Goal: Task Accomplishment & Management: Use online tool/utility

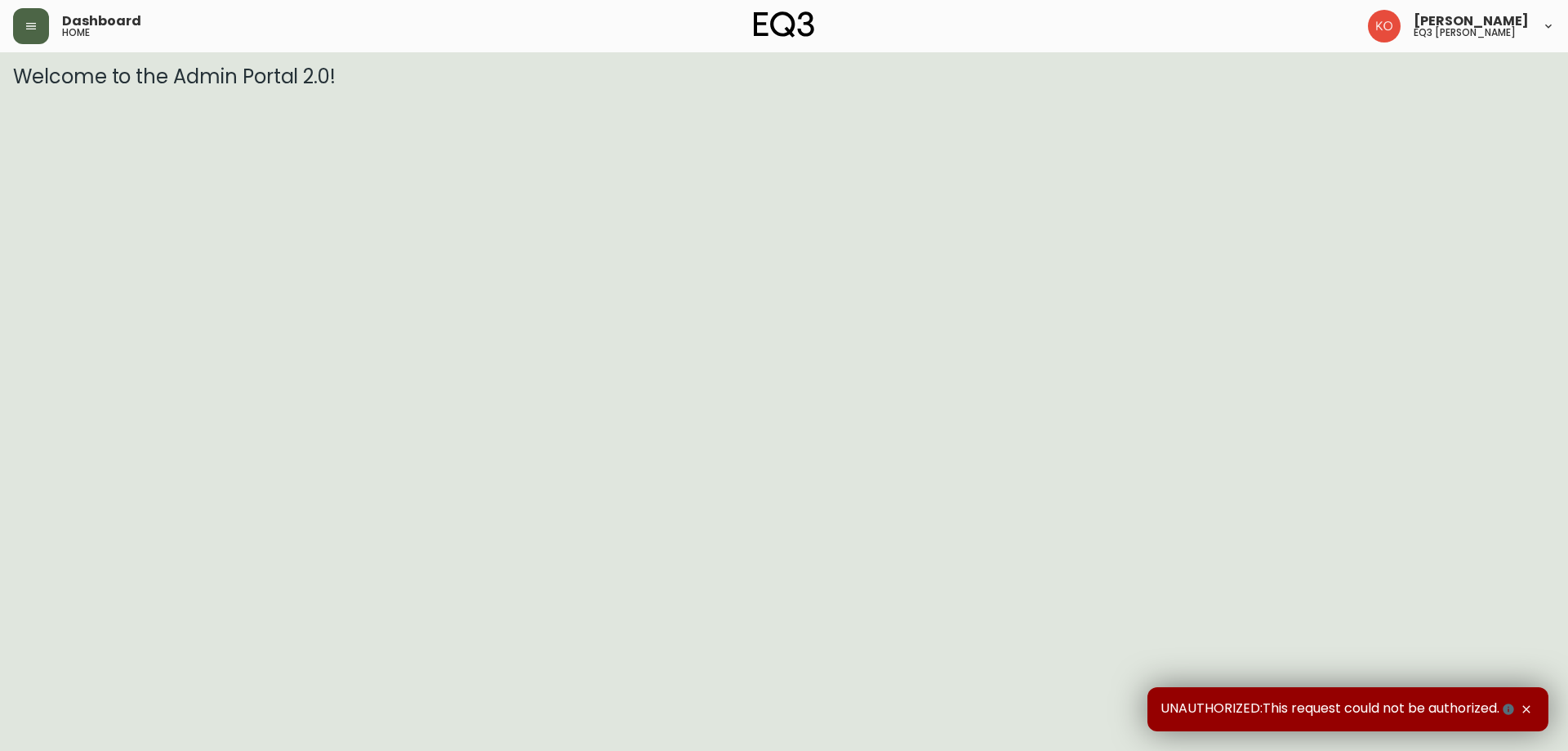
click at [14, 26] on button "button" at bounding box center [31, 27] width 36 height 36
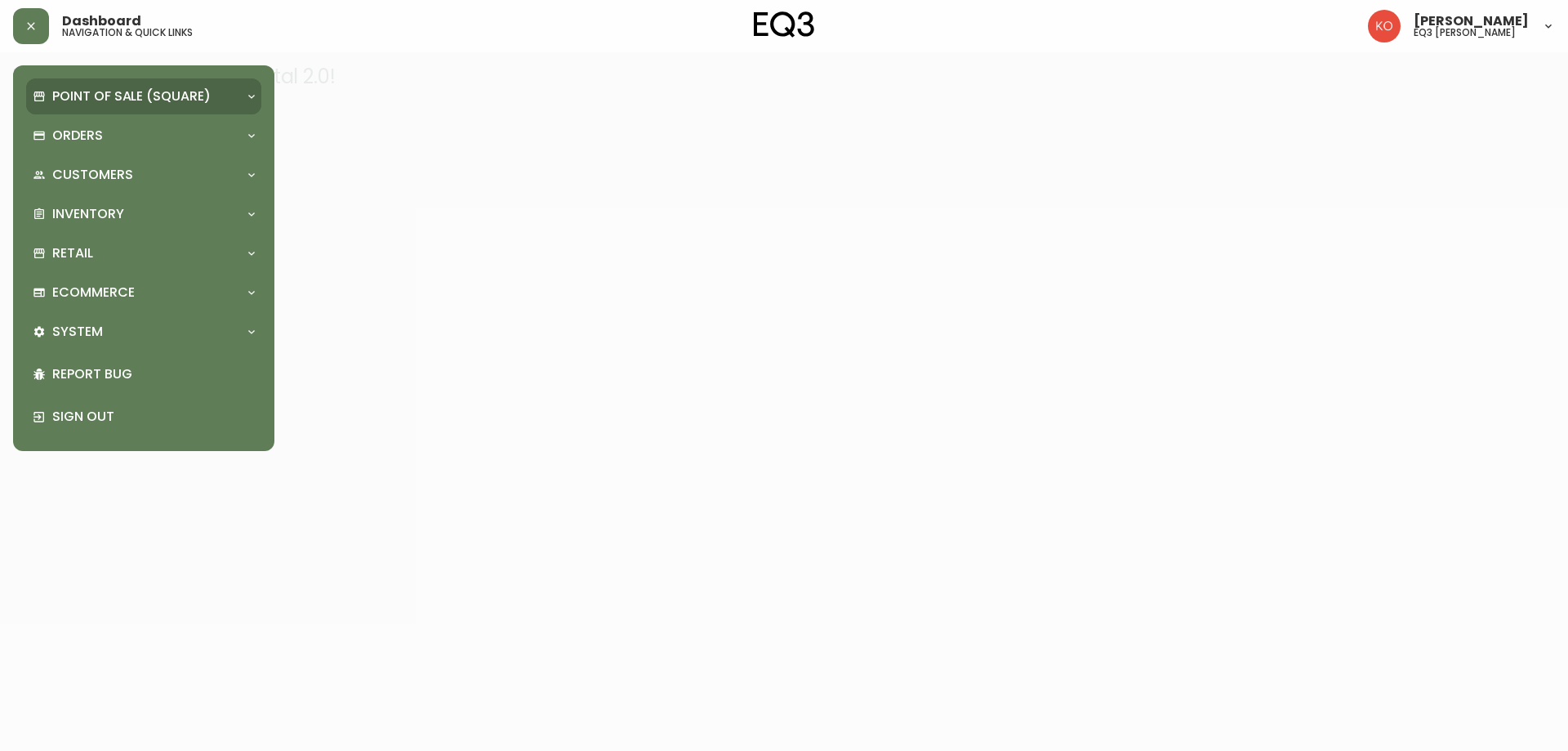
click at [128, 92] on p "Point of Sale (Square)" at bounding box center [131, 96] width 158 height 18
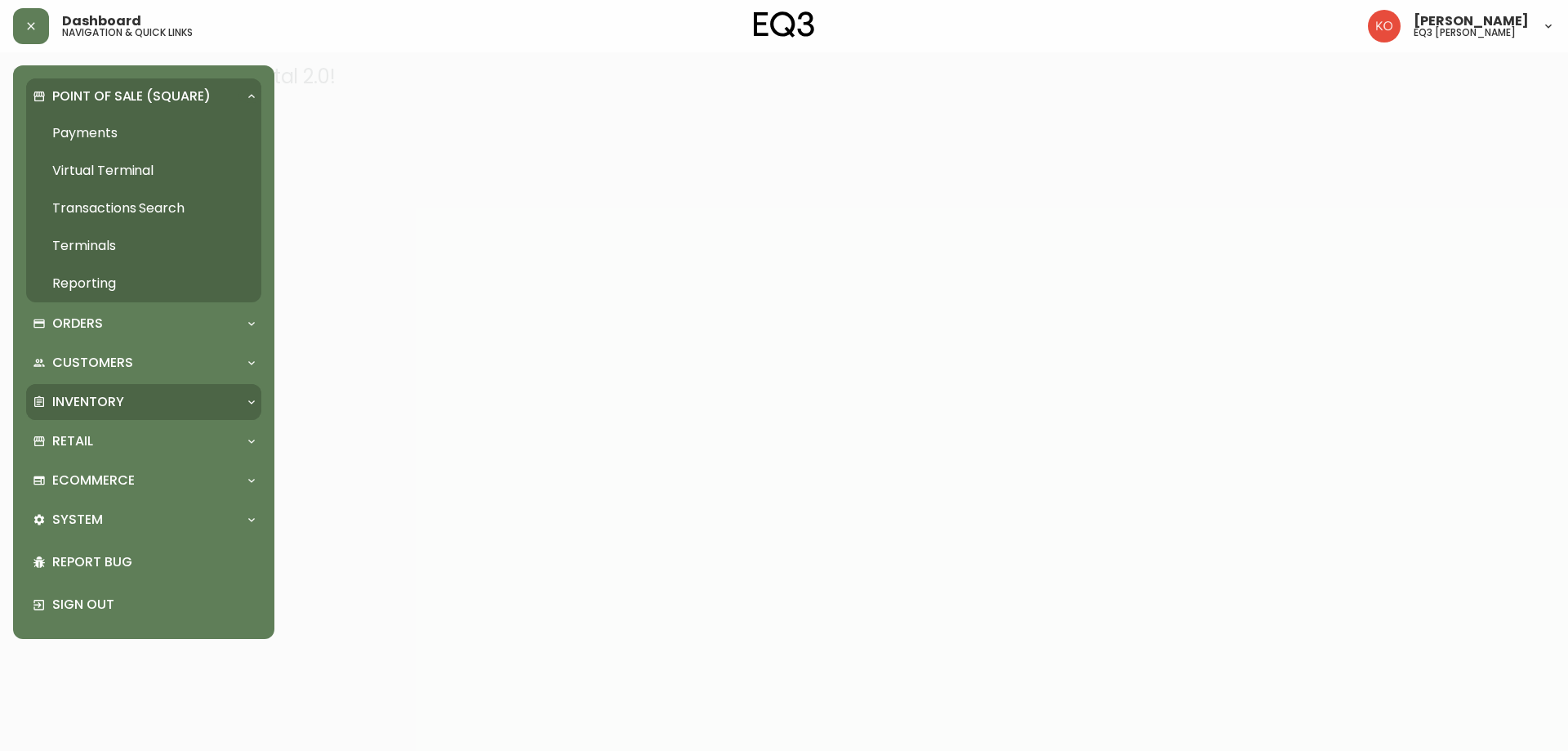
click at [101, 400] on p "Inventory" at bounding box center [88, 402] width 72 height 18
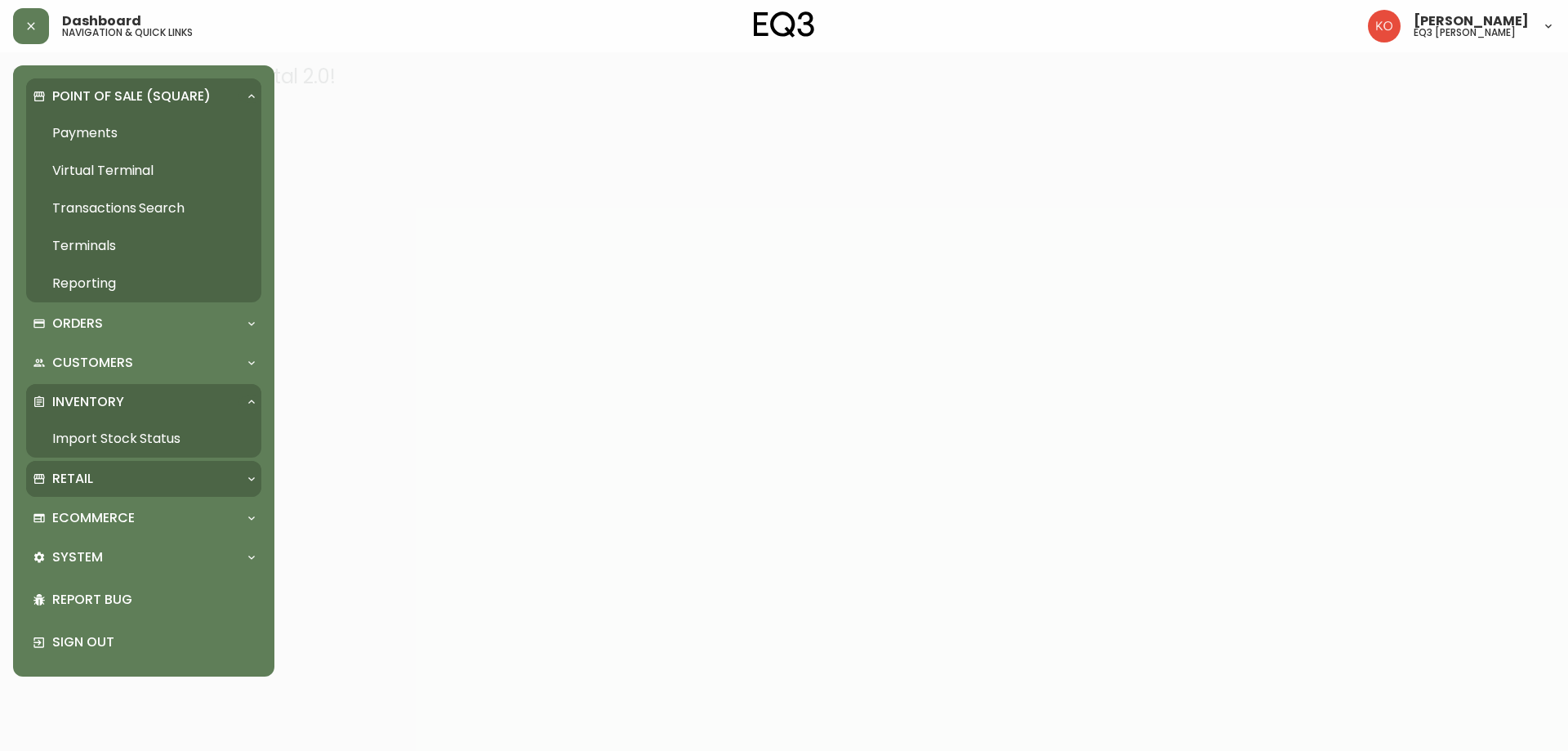
click at [84, 481] on p "Retail" at bounding box center [72, 478] width 41 height 18
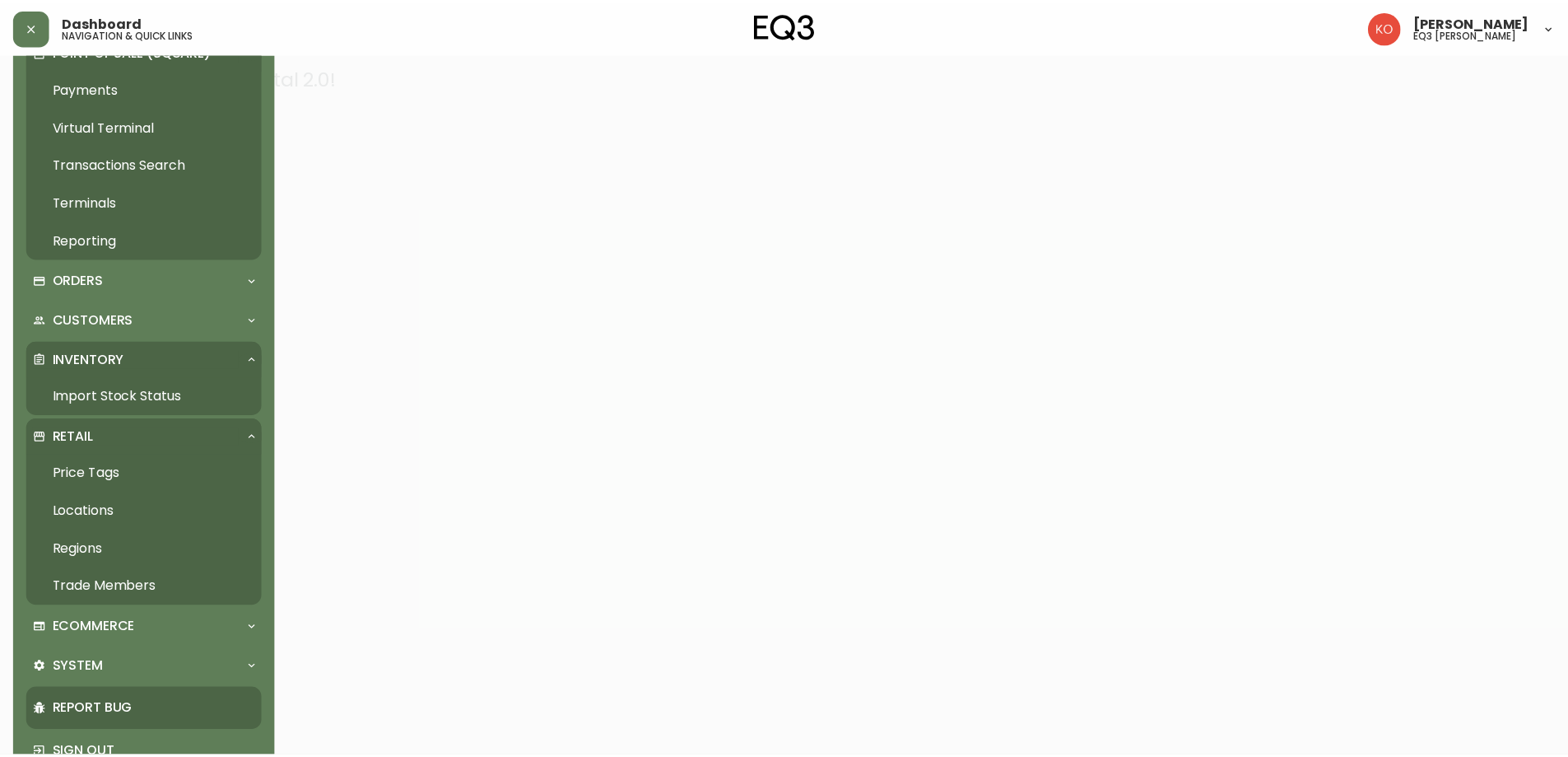
scroll to position [90, 0]
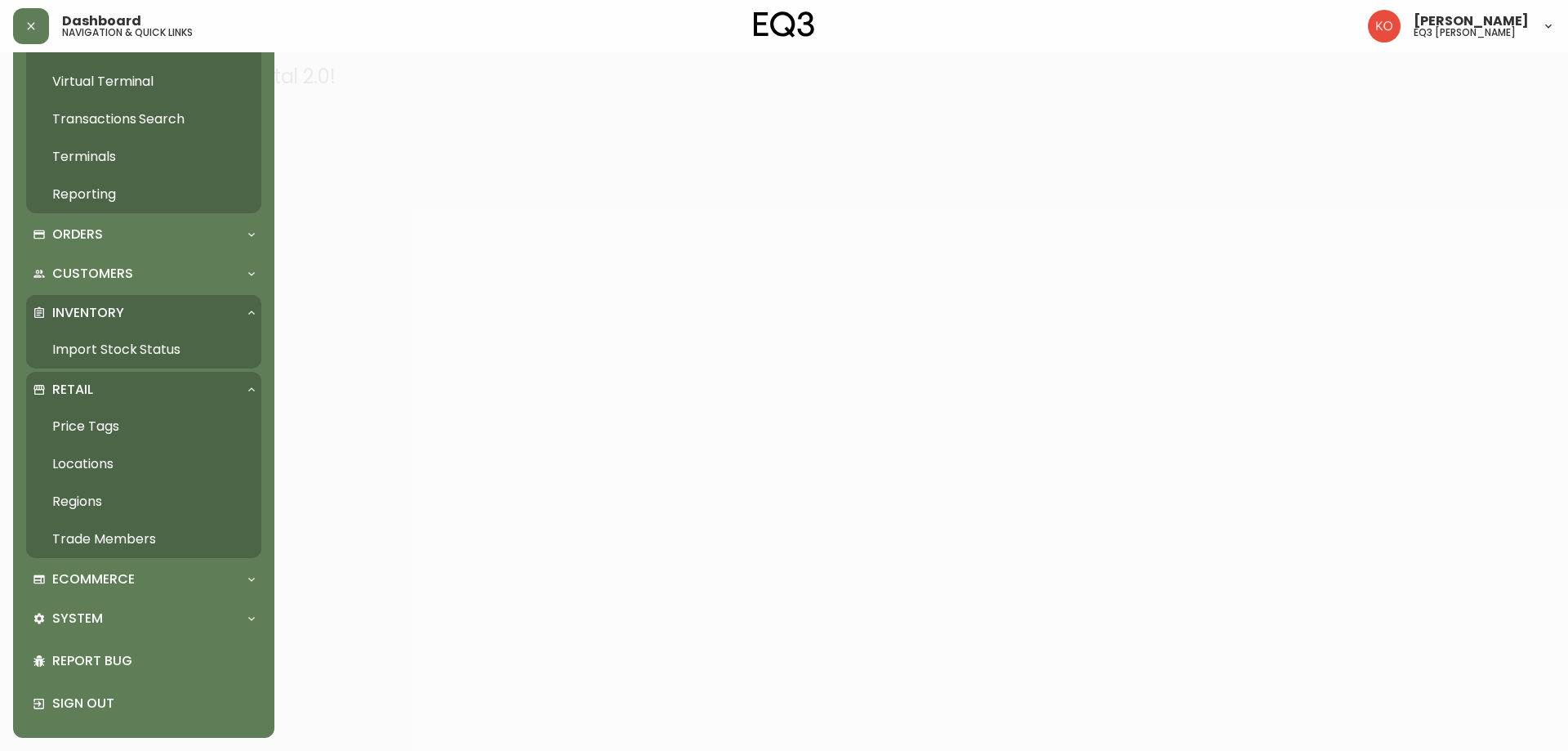
click at [81, 424] on link "Price Tags" at bounding box center [143, 425] width 235 height 37
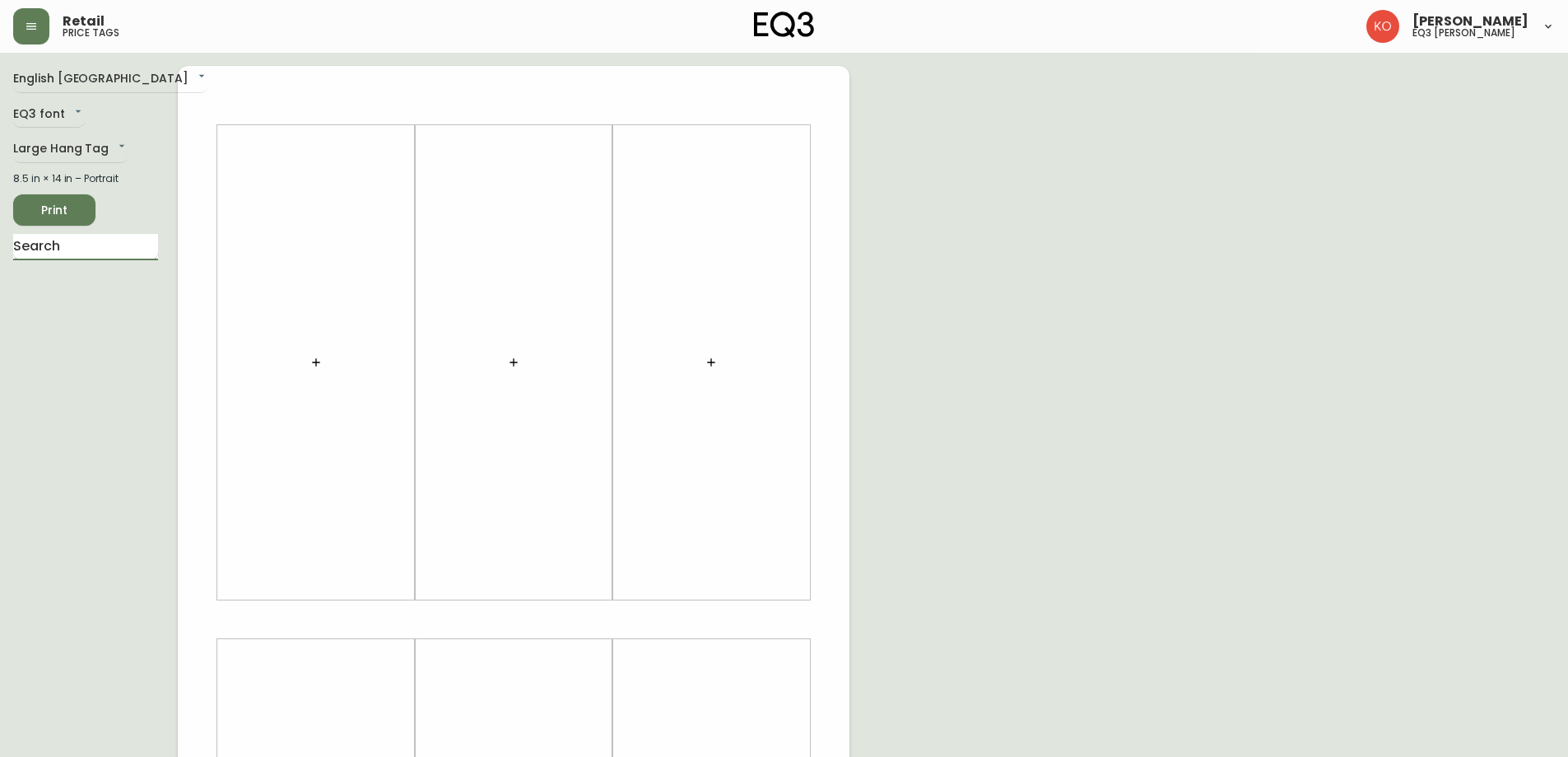
click at [83, 246] on input "text" at bounding box center [85, 247] width 145 height 26
click at [107, 130] on div "English [GEOGRAPHIC_DATA] en_CA EQ3 font EQ3 Large Hang Tag large 8.5 in × 14 i…" at bounding box center [96, 619] width 165 height 1106
click at [107, 143] on body "Retail price tags [PERSON_NAME] eq3 laval - [PERSON_NAME] English [GEOGRAPHIC_D…" at bounding box center [790, 586] width 1580 height 1172
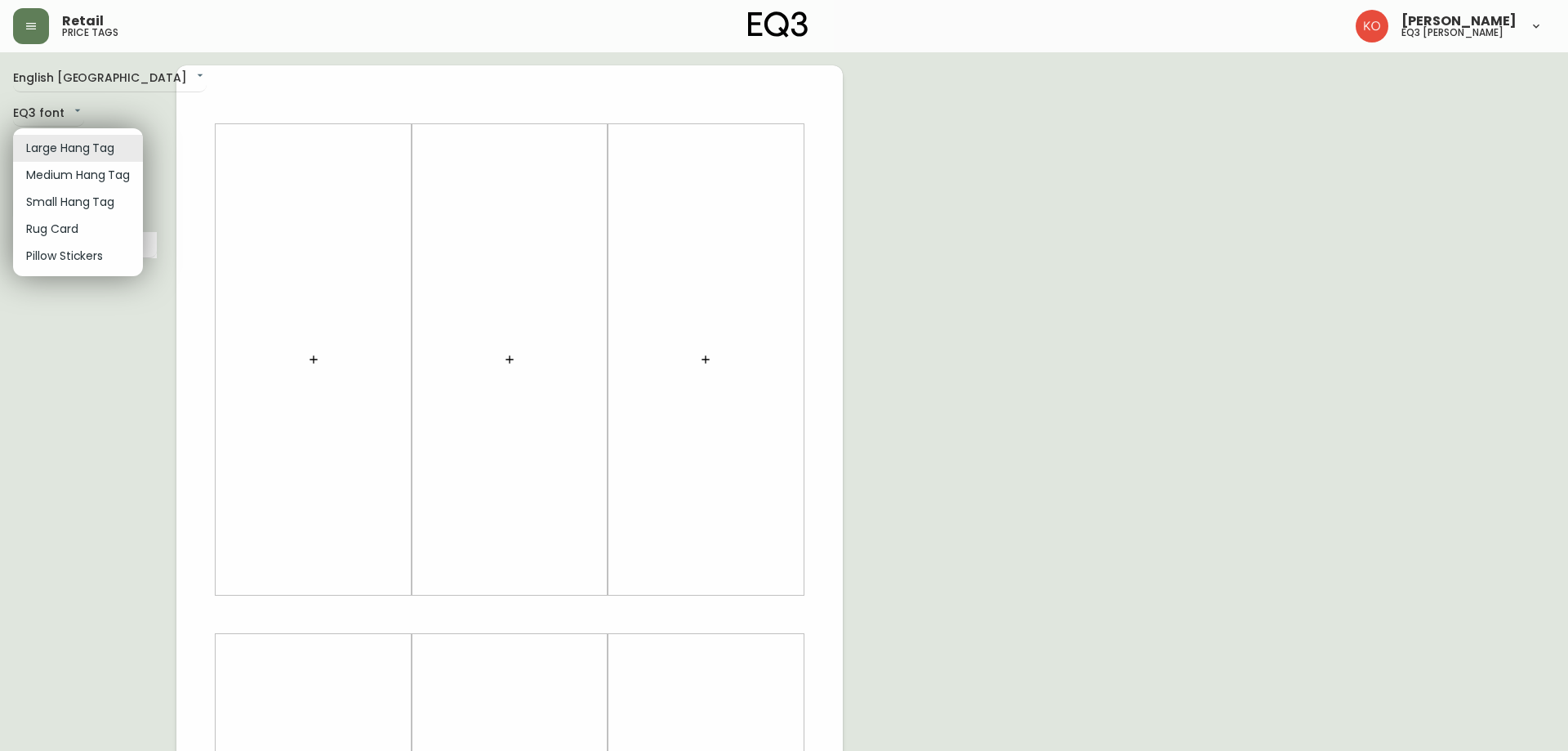
click at [80, 148] on li "Large Hang Tag" at bounding box center [78, 148] width 129 height 27
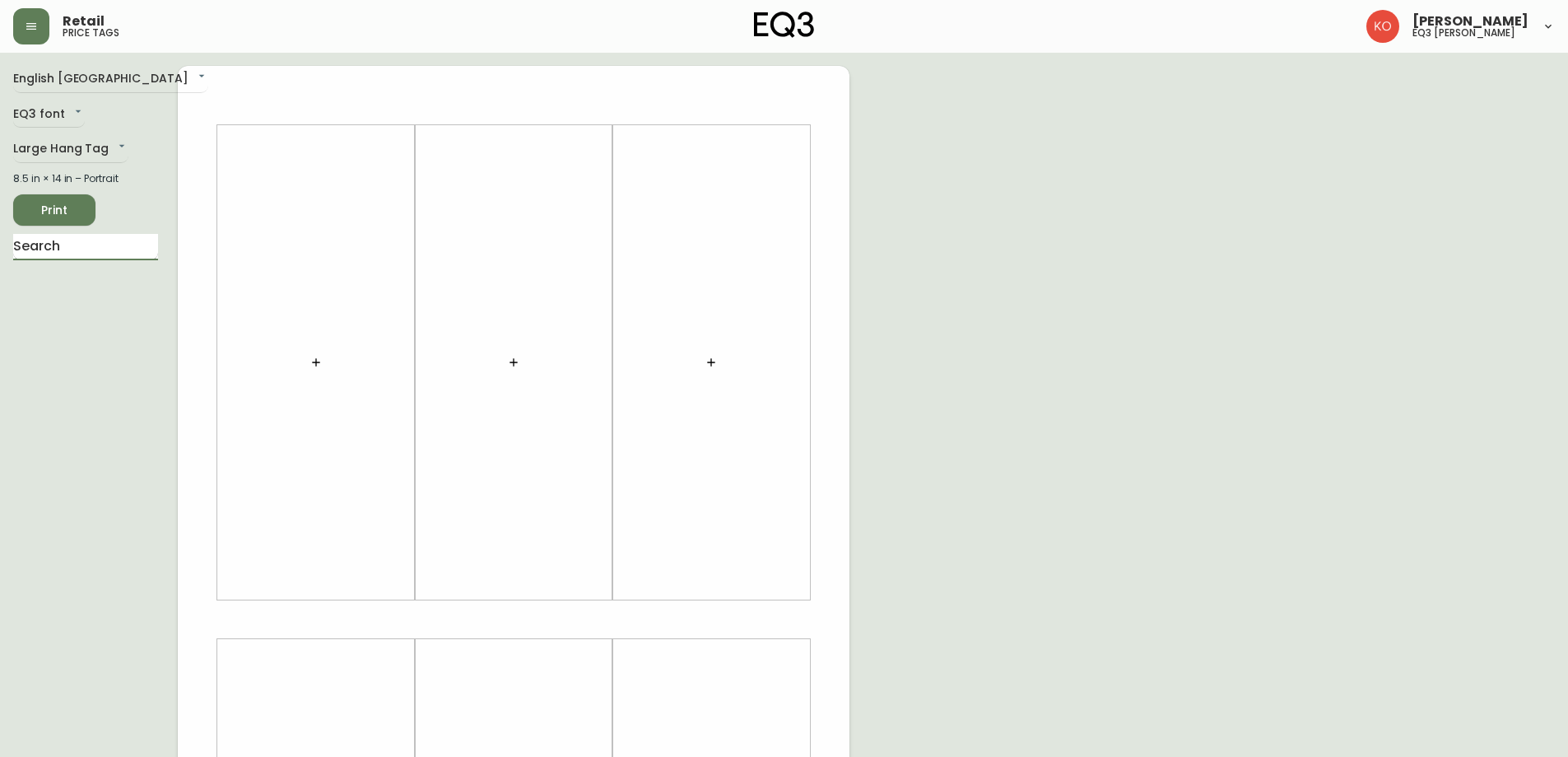
click at [82, 241] on input "text" at bounding box center [85, 247] width 145 height 26
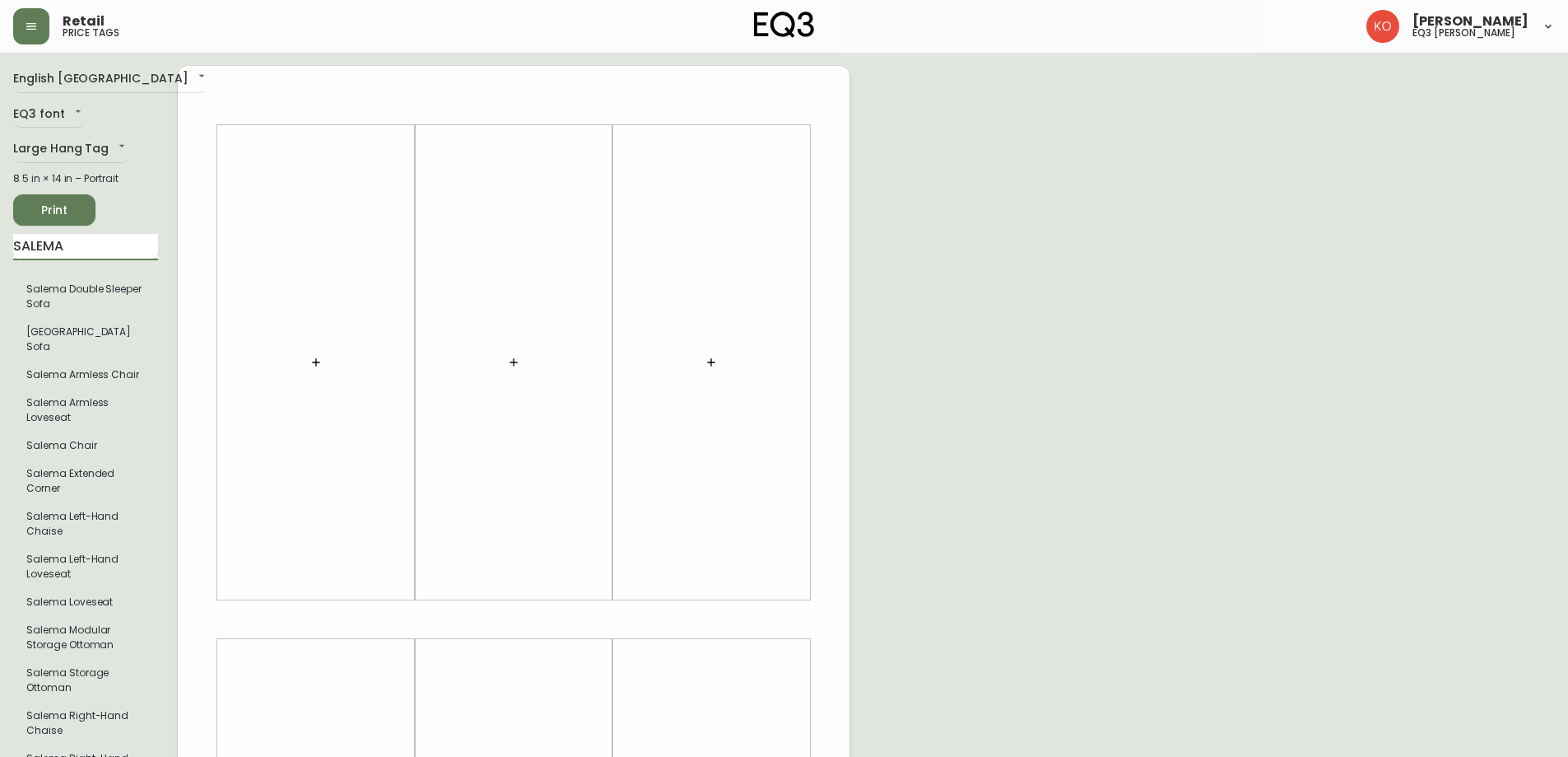
type input "SALEMA"
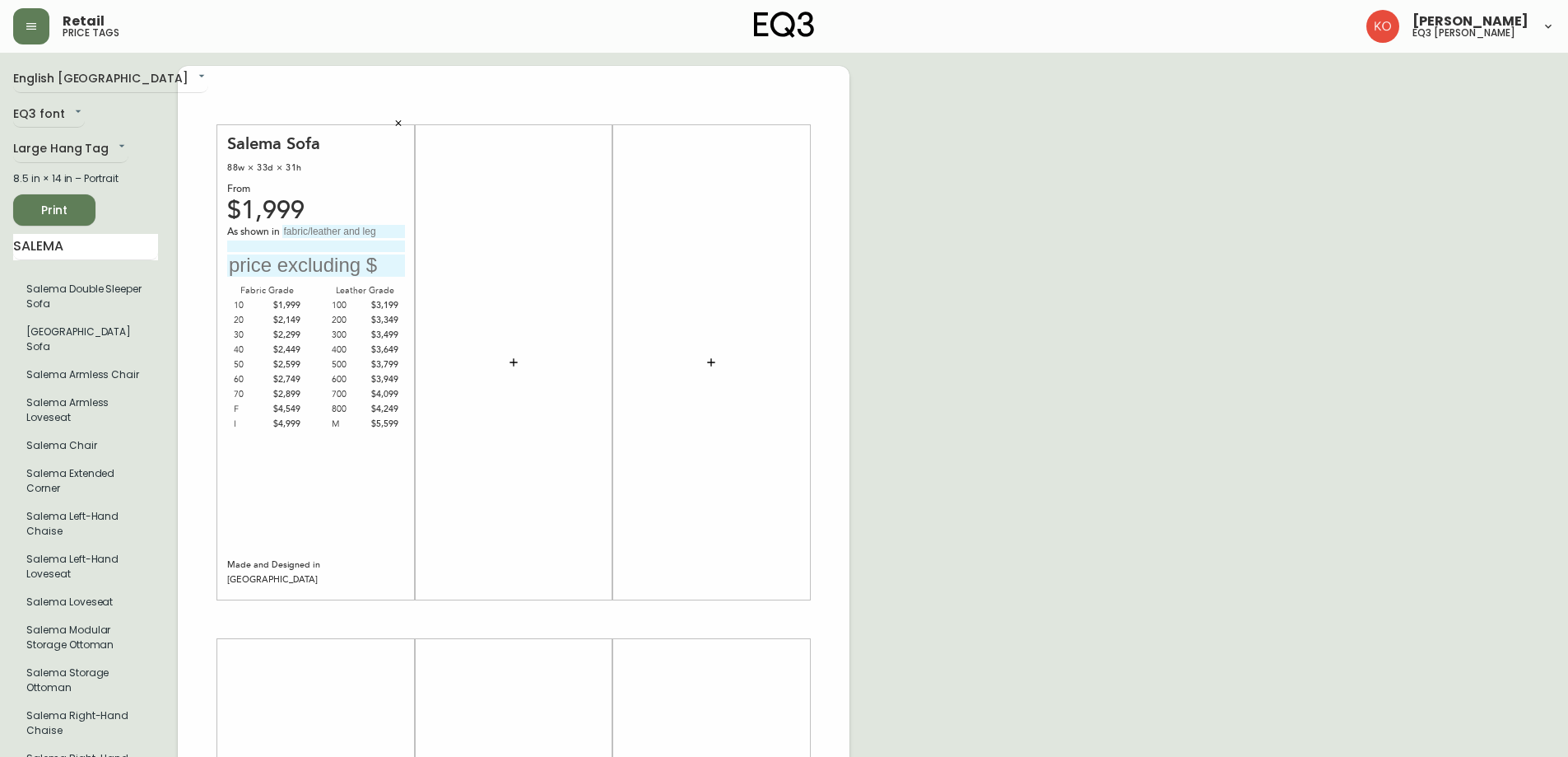
click at [281, 274] on input "text" at bounding box center [316, 265] width 177 height 22
type input "$2599"
click at [357, 229] on input "text" at bounding box center [343, 231] width 123 height 13
type input "SEOUL FLANNEL"
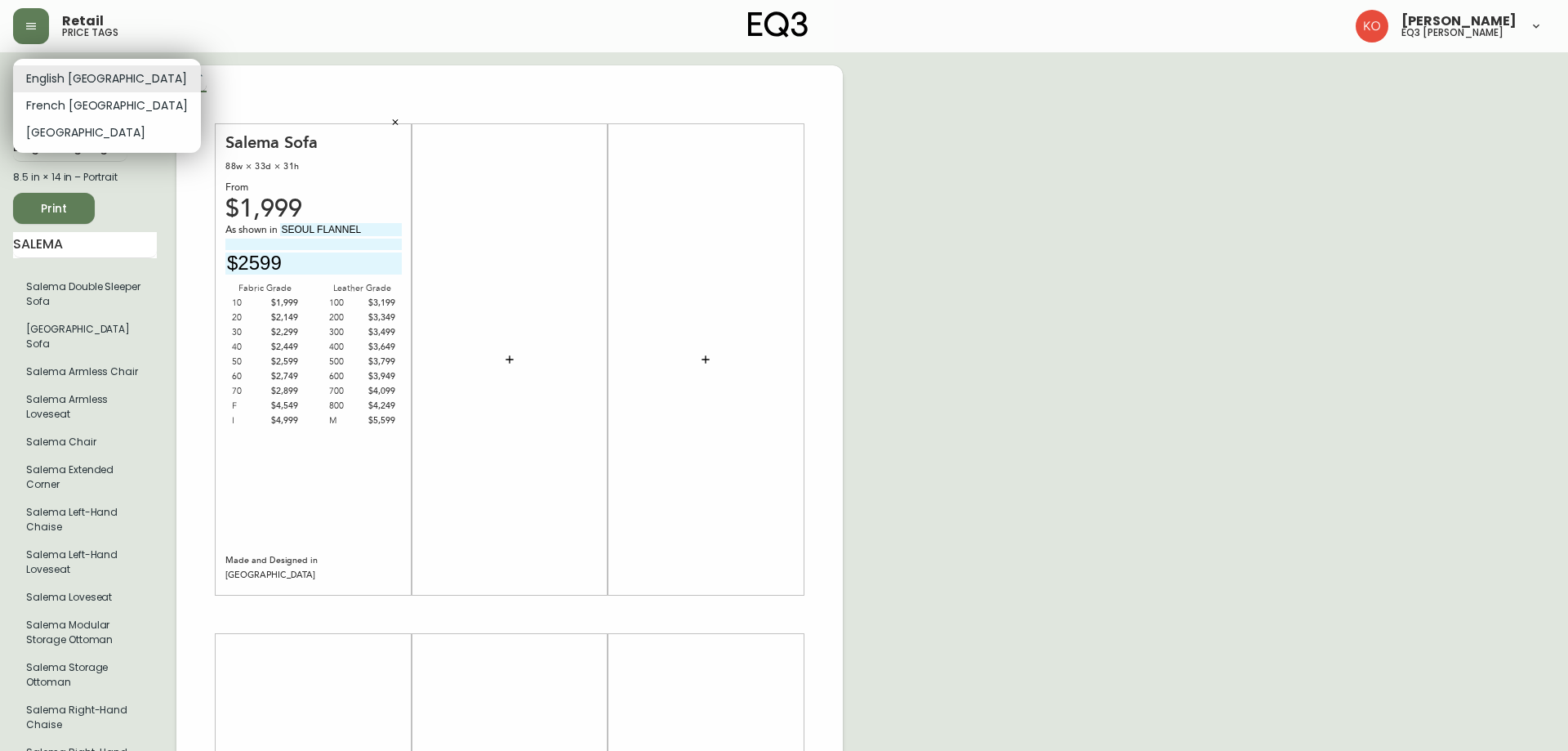
click at [95, 73] on body "Retail price tags [PERSON_NAME] eq3 laval - [PERSON_NAME] English [GEOGRAPHIC_D…" at bounding box center [784, 582] width 1568 height 1163
click at [76, 101] on li "French [GEOGRAPHIC_DATA]" at bounding box center [107, 106] width 187 height 27
type input "fr_CA"
type input "2599$"
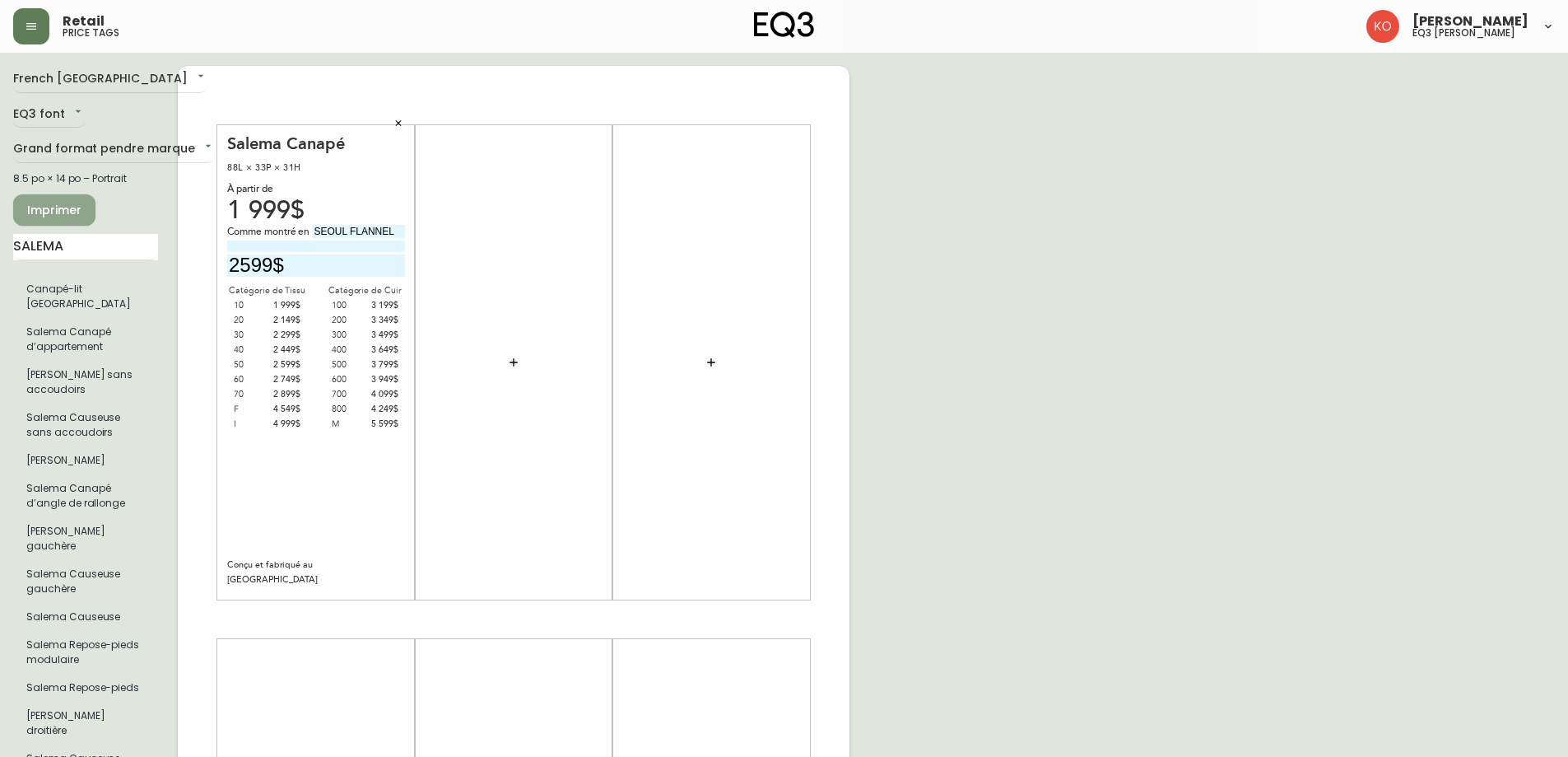
click at [59, 210] on span "Imprimer" at bounding box center [54, 210] width 56 height 20
click at [65, 195] on button "Imprimer" at bounding box center [55, 210] width 82 height 32
